Goal: Find specific page/section: Find specific page/section

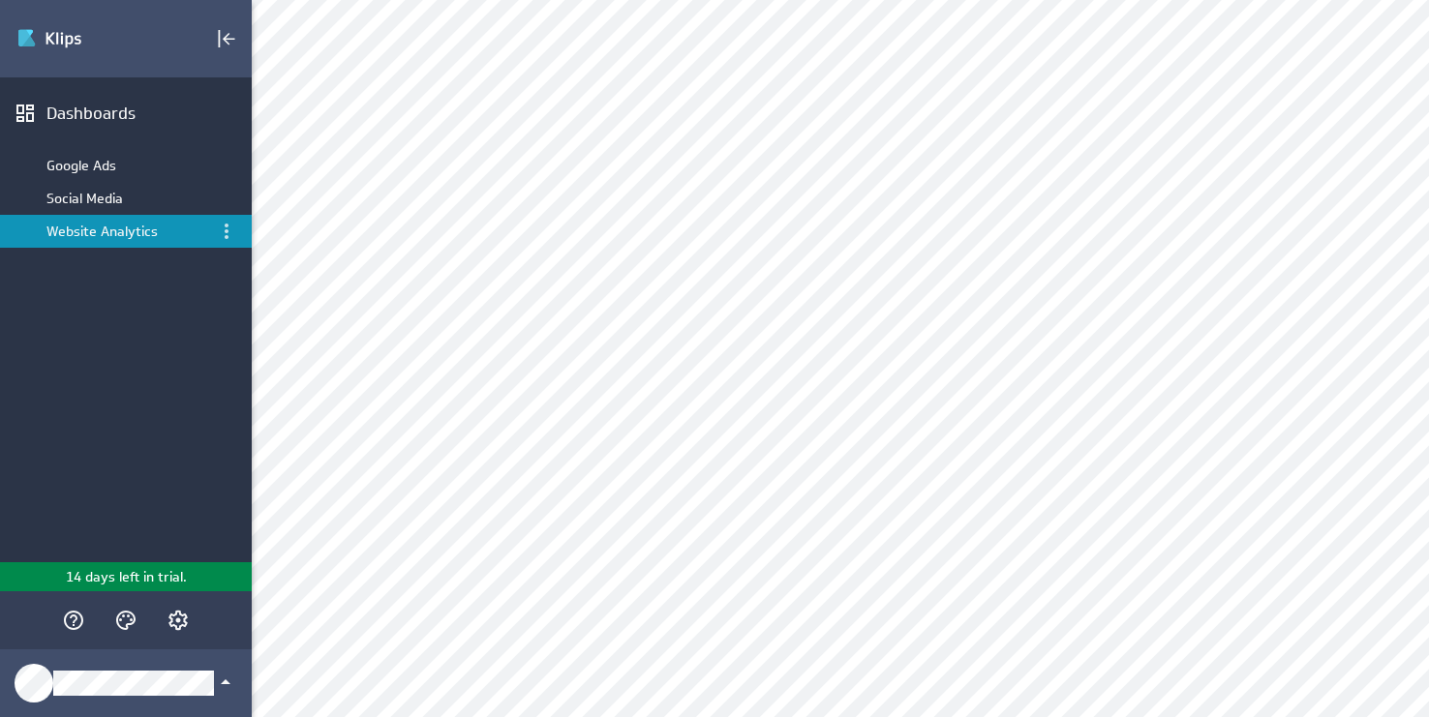
scroll to position [604, 0]
click at [97, 203] on div "Social Media" at bounding box center [127, 198] width 162 height 17
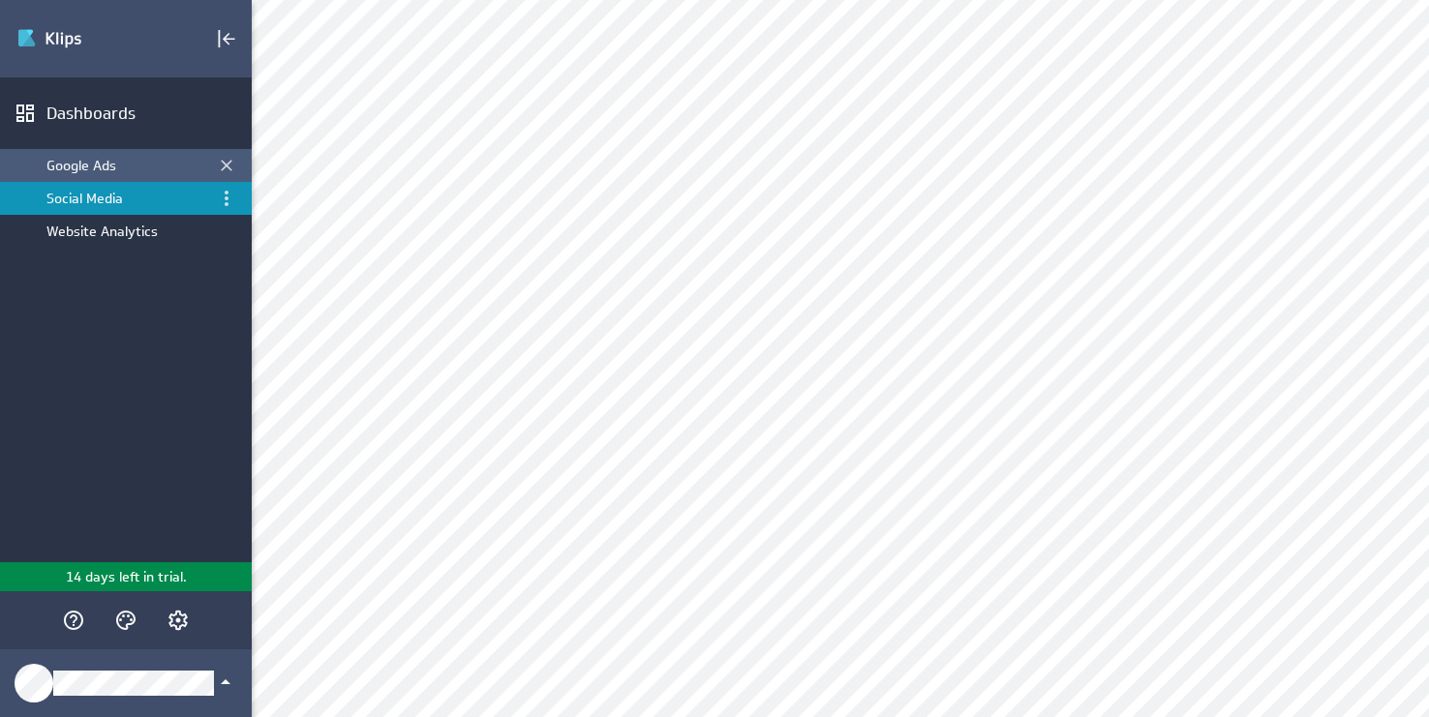
click at [161, 166] on div "Google Ads" at bounding box center [127, 165] width 162 height 17
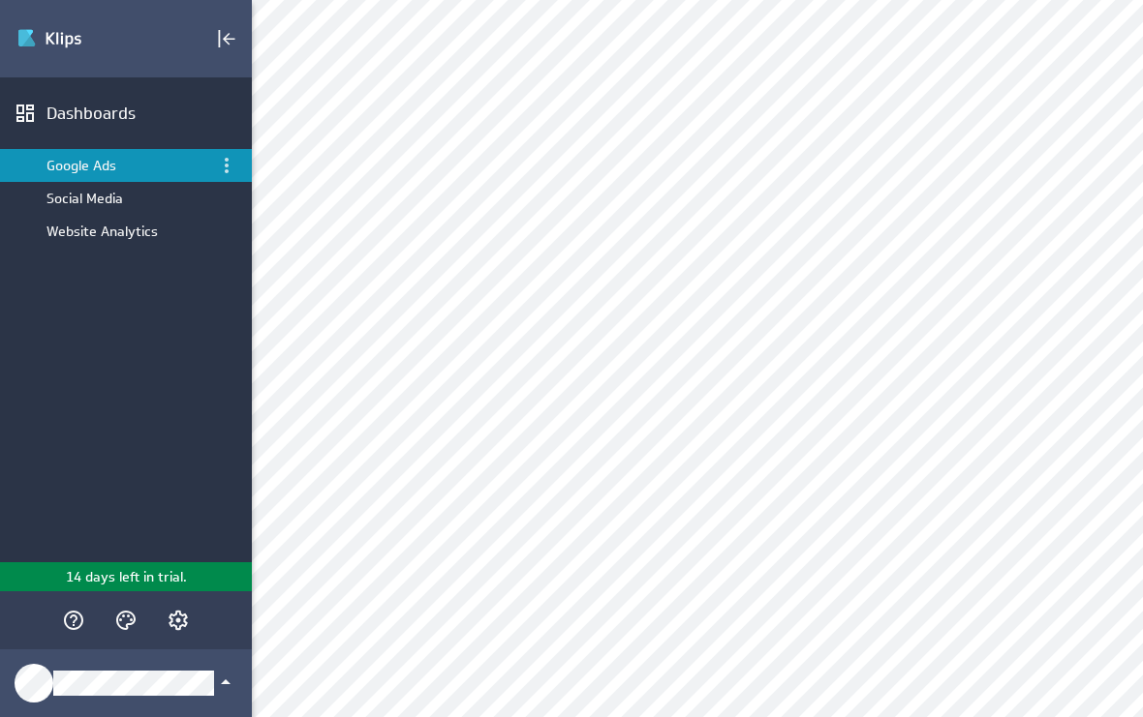
click at [104, 87] on div "Dashboards Google Ads Social Media Website Analytics" at bounding box center [126, 319] width 252 height 485
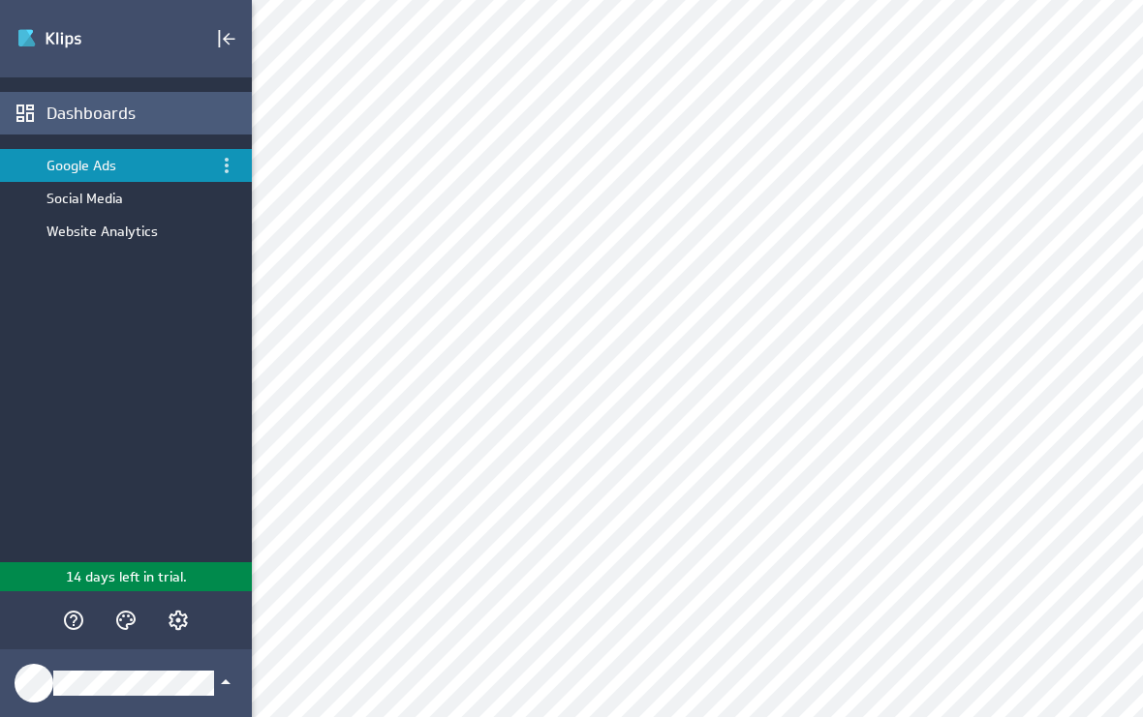
click at [93, 125] on div "Dashboards" at bounding box center [126, 113] width 252 height 43
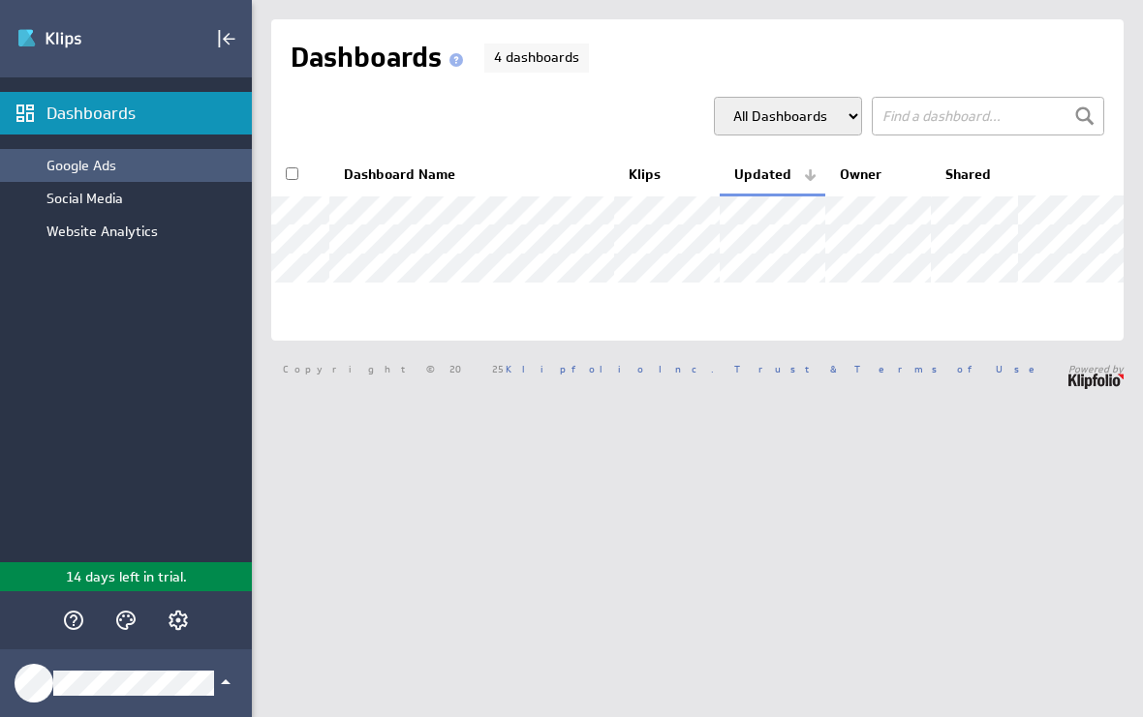
click at [98, 164] on div "Google Ads" at bounding box center [144, 165] width 196 height 17
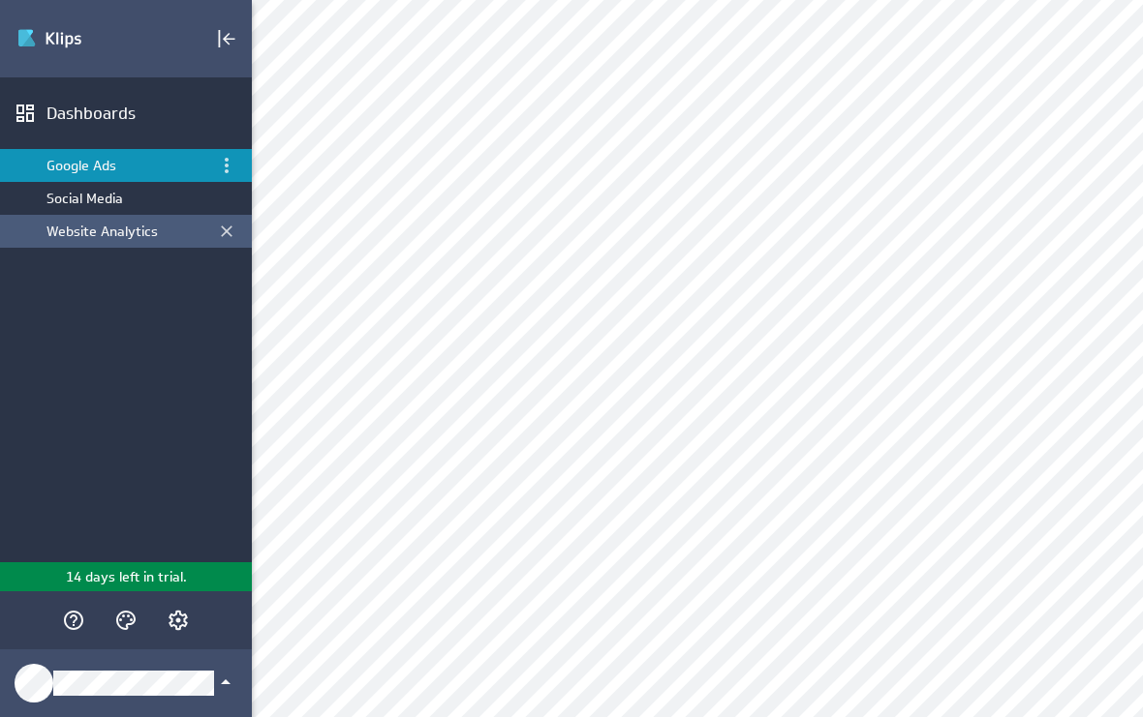
click at [141, 226] on div "Website Analytics" at bounding box center [127, 231] width 162 height 17
